Goal: Task Accomplishment & Management: Manage account settings

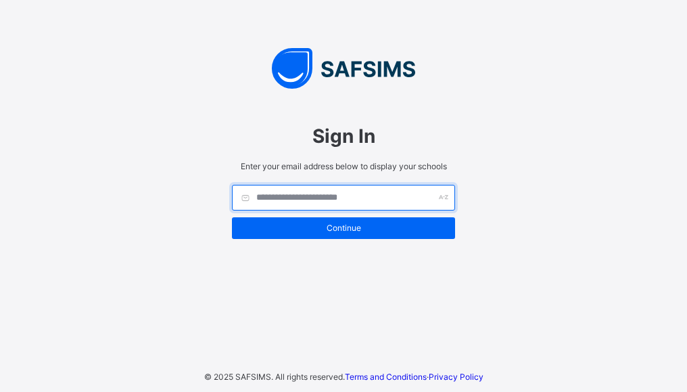
click at [281, 193] on input "text" at bounding box center [343, 198] width 223 height 26
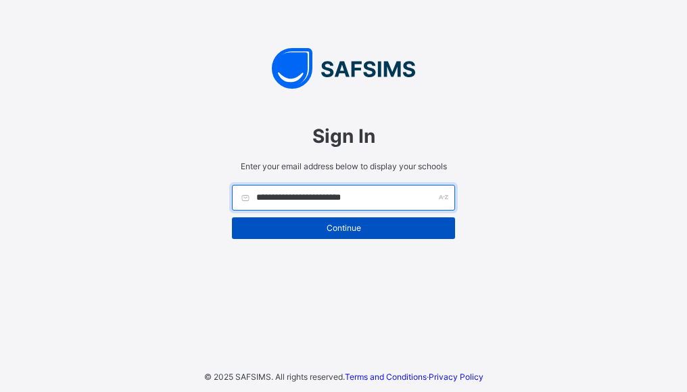
type input "**********"
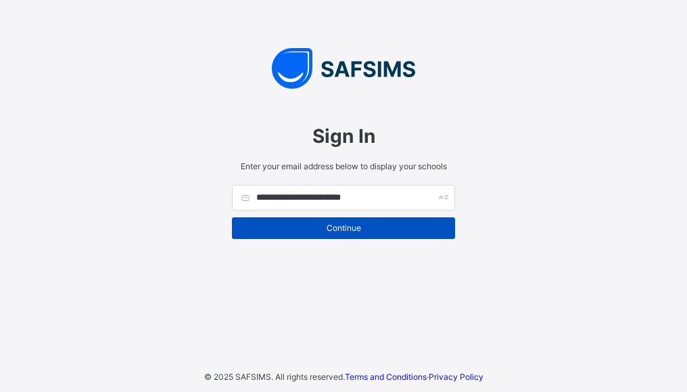
click at [360, 231] on span "Continue" at bounding box center [343, 228] width 203 height 10
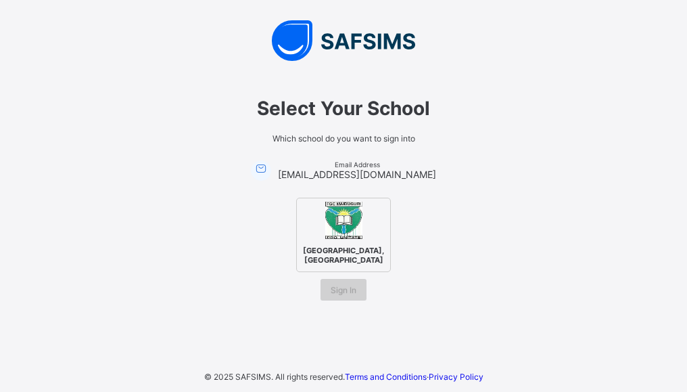
click at [343, 295] on span "Sign In" at bounding box center [344, 290] width 26 height 10
click at [341, 242] on span "[GEOGRAPHIC_DATA], [GEOGRAPHIC_DATA]" at bounding box center [344, 255] width 88 height 26
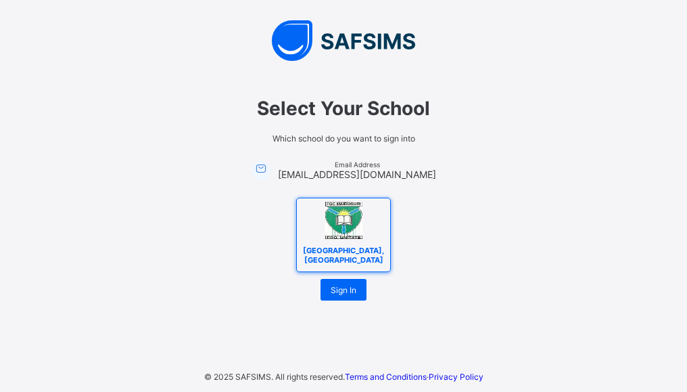
click at [359, 256] on span "[GEOGRAPHIC_DATA], [GEOGRAPHIC_DATA]" at bounding box center [344, 255] width 88 height 26
click at [344, 295] on span "Sign In" at bounding box center [344, 290] width 26 height 10
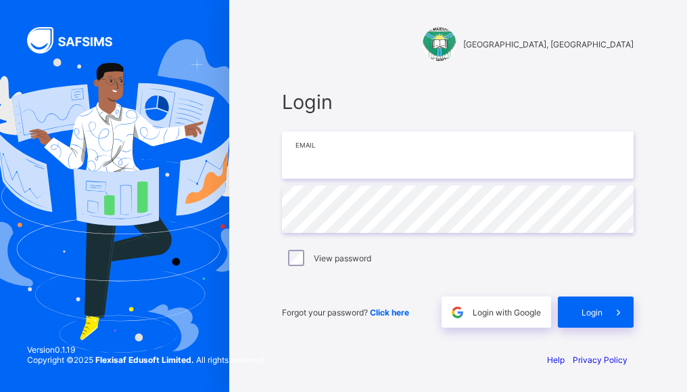
type input "**********"
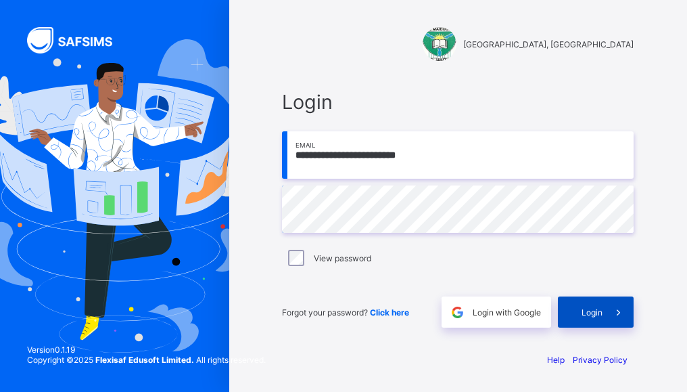
click at [614, 310] on icon at bounding box center [618, 312] width 14 height 13
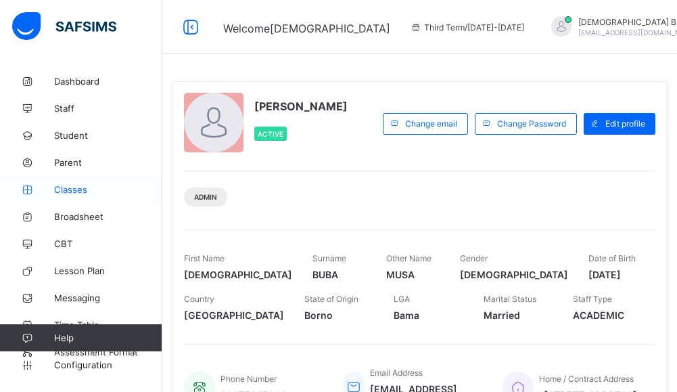
click at [79, 195] on link "Classes" at bounding box center [81, 189] width 162 height 27
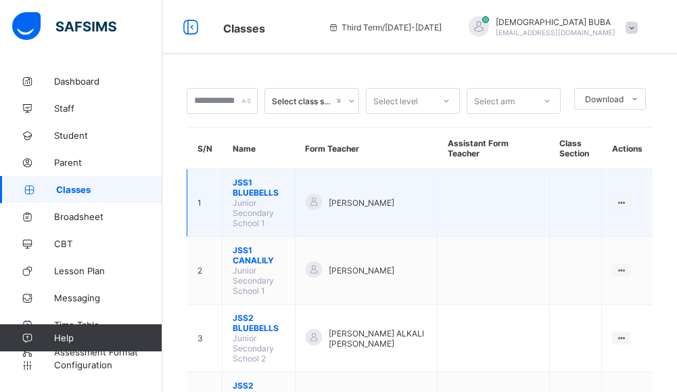
click at [264, 184] on span "JSS1 BLUEBELLS" at bounding box center [259, 187] width 52 height 20
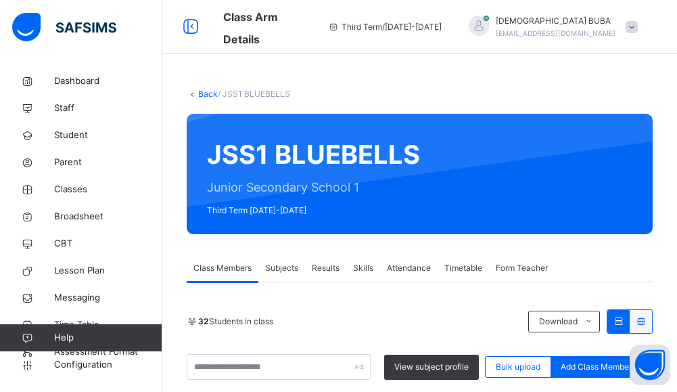
click at [206, 95] on link "Back" at bounding box center [208, 94] width 20 height 10
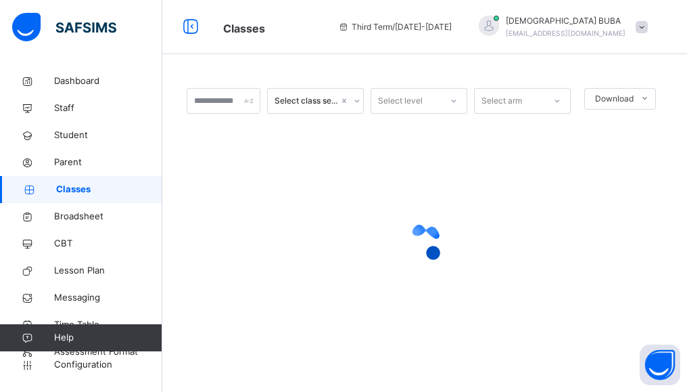
click at [85, 190] on span "Classes" at bounding box center [109, 190] width 106 height 14
click at [88, 192] on span "Classes" at bounding box center [109, 190] width 106 height 14
click at [84, 218] on span "Broadsheet" at bounding box center [108, 217] width 108 height 14
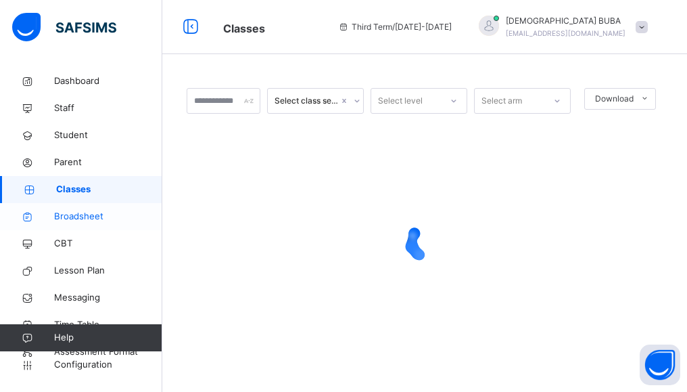
click at [84, 218] on span "Broadsheet" at bounding box center [108, 217] width 108 height 14
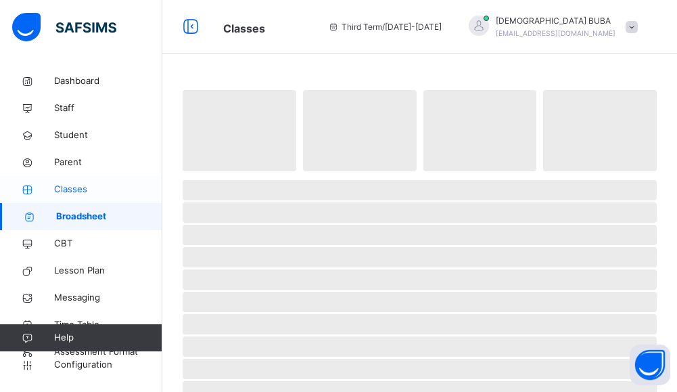
click at [82, 191] on span "Classes" at bounding box center [108, 190] width 108 height 14
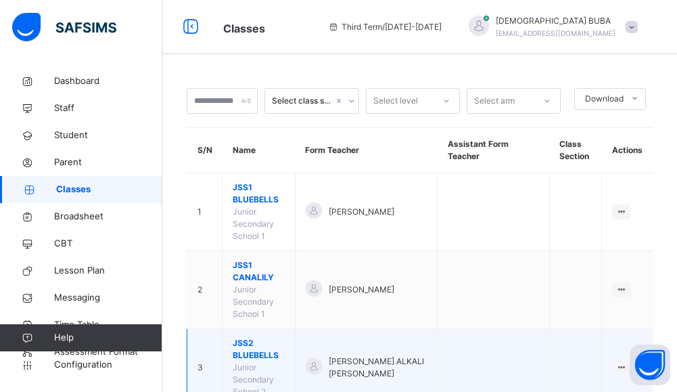
click at [258, 337] on span "JSS2 BLUEBELLS" at bounding box center [259, 349] width 52 height 24
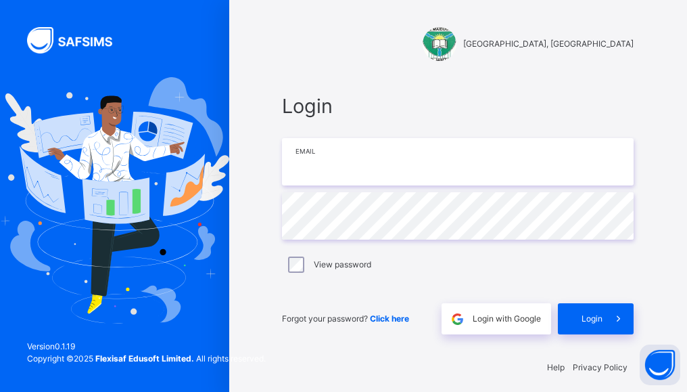
type input "**********"
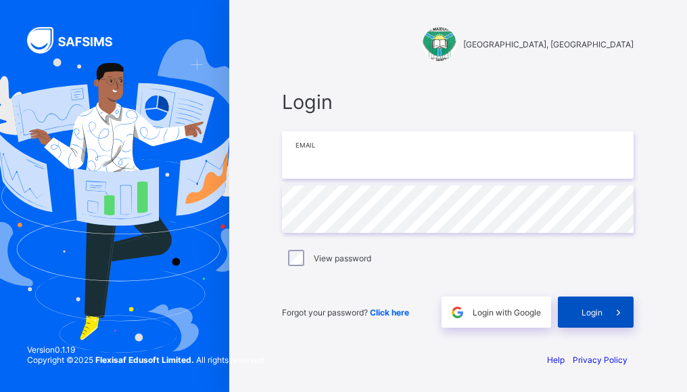
type input "**********"
click at [596, 307] on span "Login" at bounding box center [592, 312] width 21 height 10
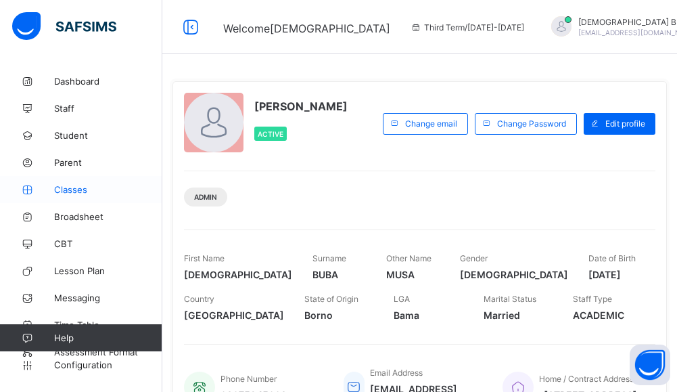
click at [68, 189] on span "Classes" at bounding box center [108, 189] width 108 height 11
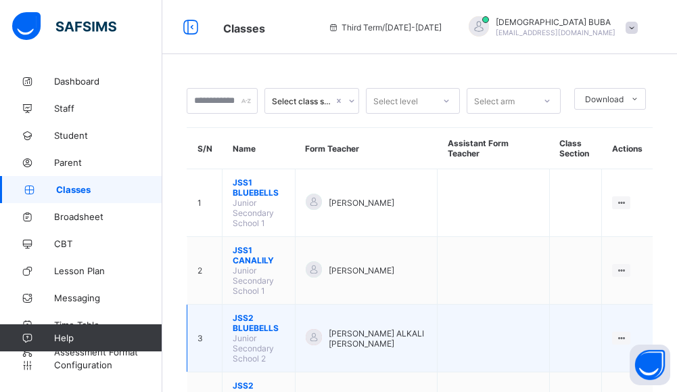
click at [264, 313] on span "JSS2 BLUEBELLS" at bounding box center [259, 323] width 52 height 20
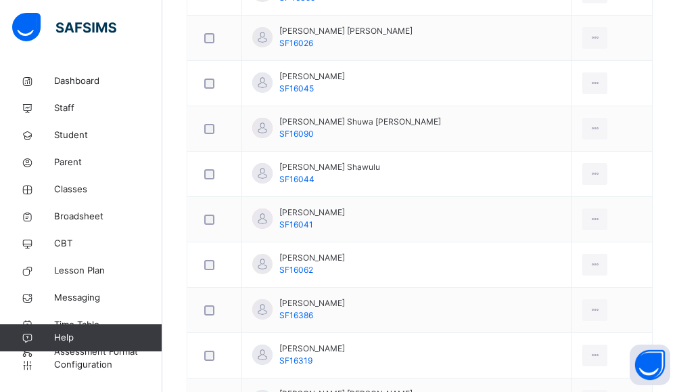
scroll to position [1218, 0]
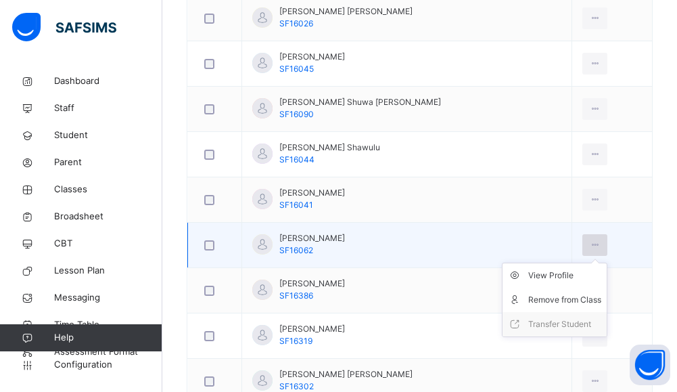
click at [590, 246] on icon at bounding box center [594, 245] width 11 height 12
click at [561, 298] on div "Remove from Class" at bounding box center [564, 300] width 73 height 14
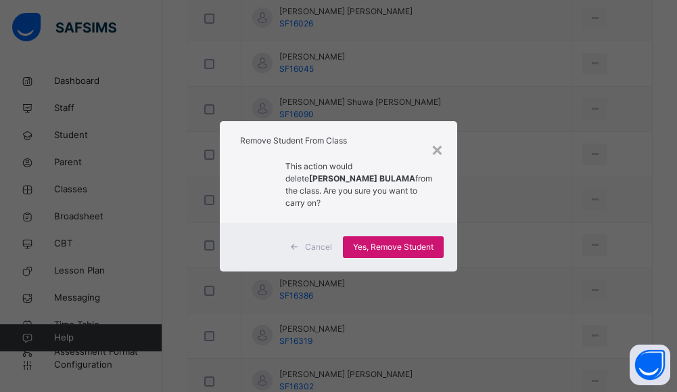
click at [390, 242] on span "Yes, Remove Student" at bounding box center [393, 247] width 80 height 12
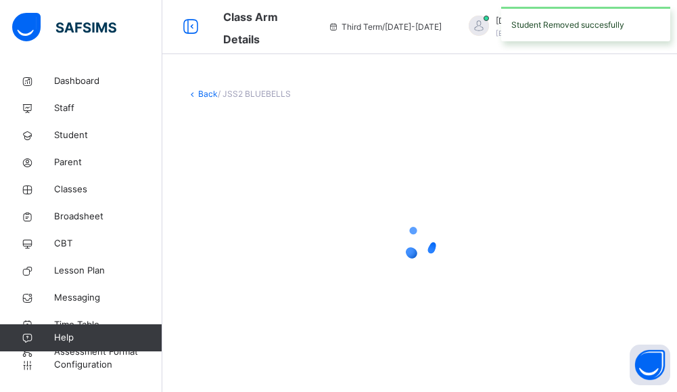
scroll to position [0, 0]
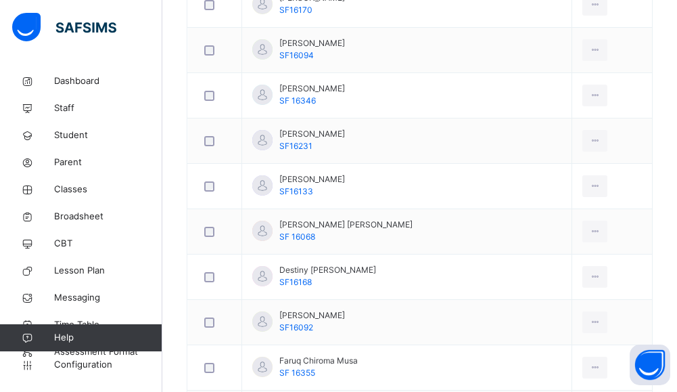
scroll to position [839, 0]
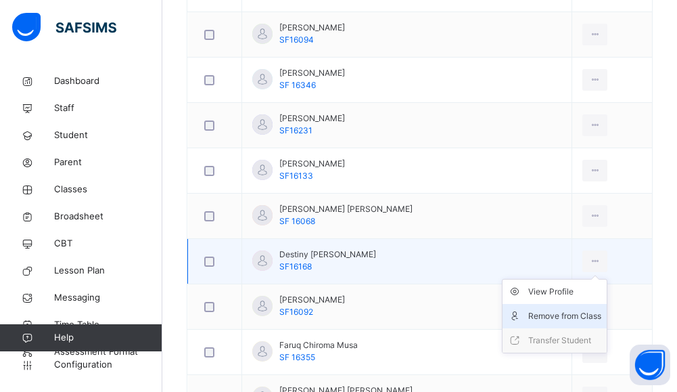
click at [562, 317] on div "Remove from Class" at bounding box center [564, 316] width 73 height 14
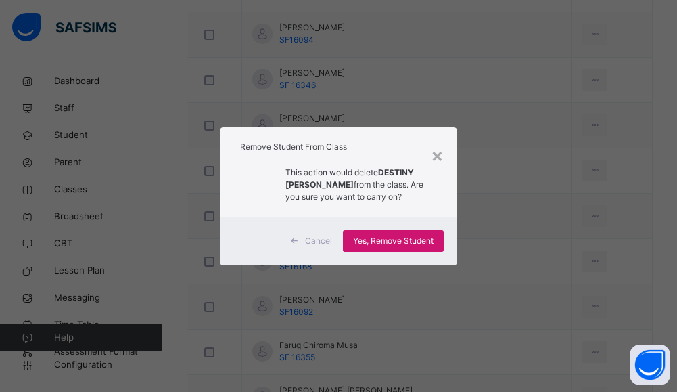
click at [381, 237] on span "Yes, Remove Student" at bounding box center [393, 241] width 80 height 12
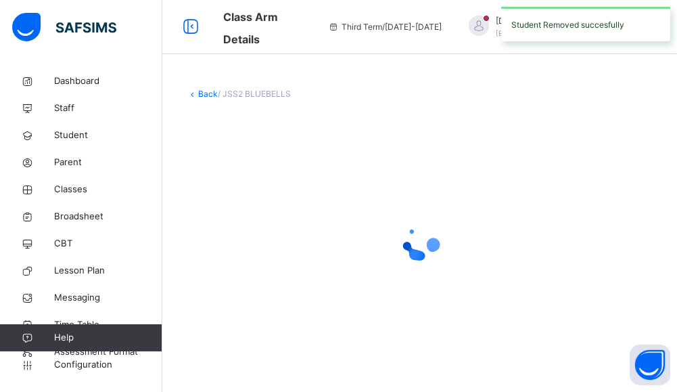
scroll to position [0, 0]
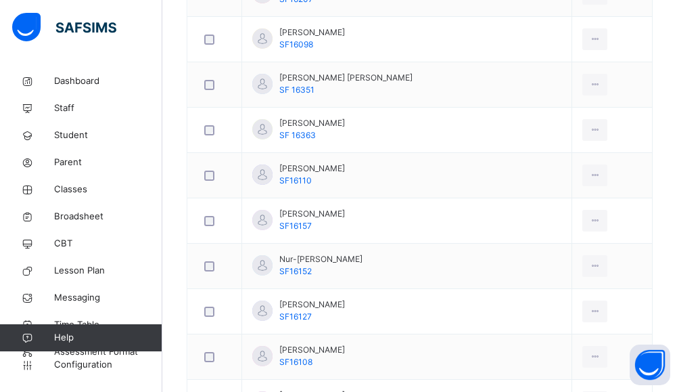
scroll to position [1813, 0]
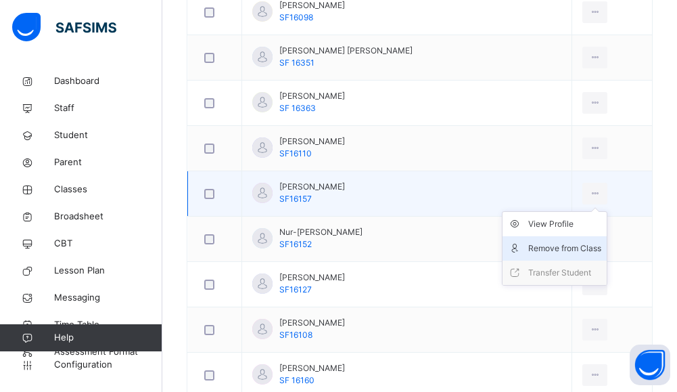
click at [568, 246] on div "Remove from Class" at bounding box center [564, 248] width 73 height 14
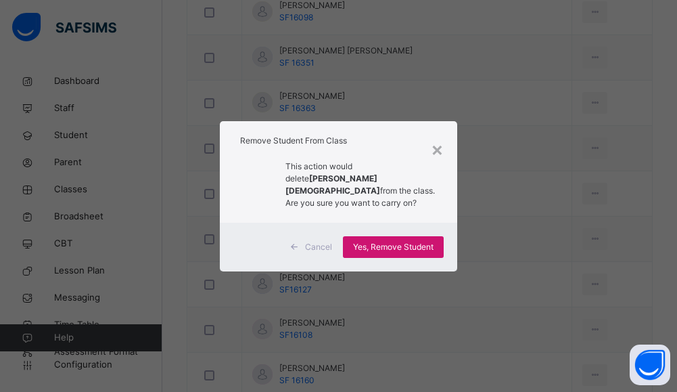
click at [403, 243] on span "Yes, Remove Student" at bounding box center [393, 247] width 80 height 12
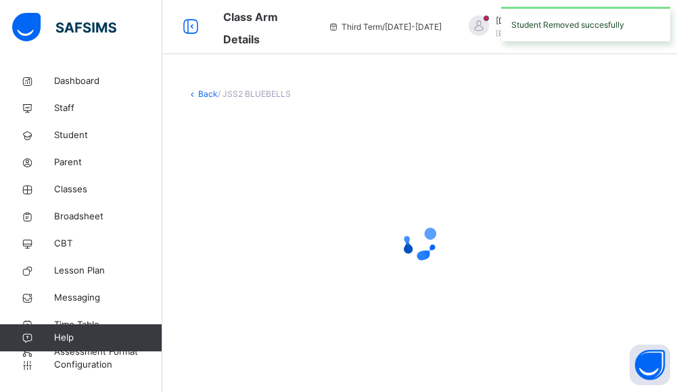
scroll to position [0, 0]
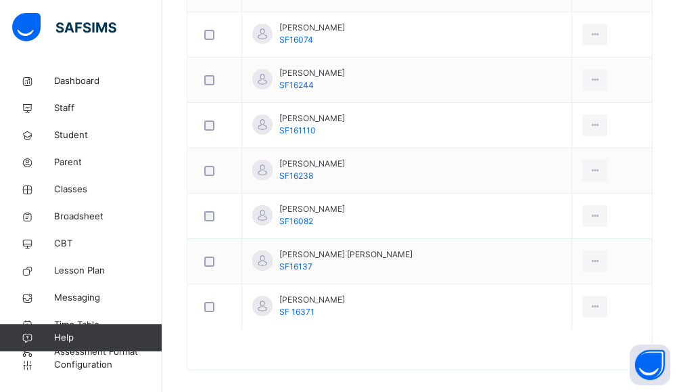
scroll to position [2165, 0]
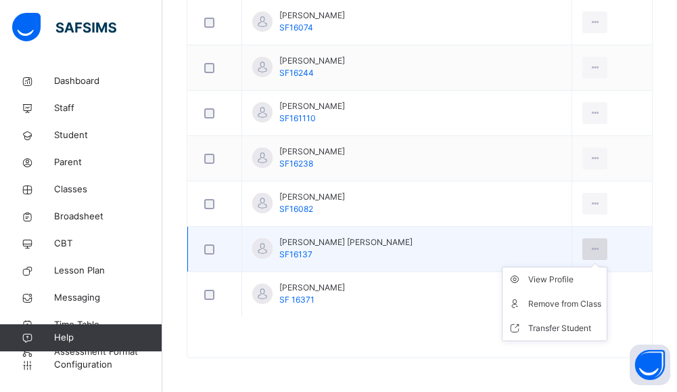
click at [589, 248] on icon at bounding box center [594, 249] width 11 height 12
click at [589, 250] on icon at bounding box center [594, 249] width 11 height 12
